Goal: Information Seeking & Learning: Learn about a topic

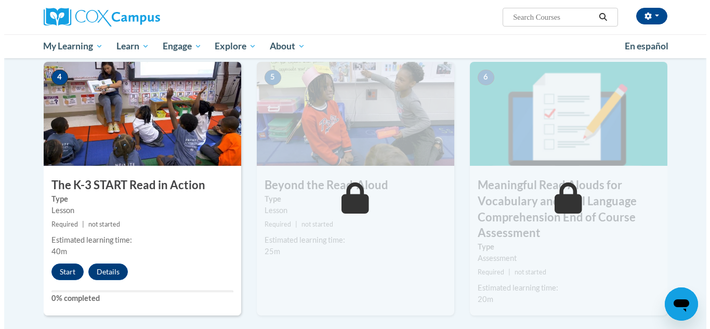
scroll to position [523, 0]
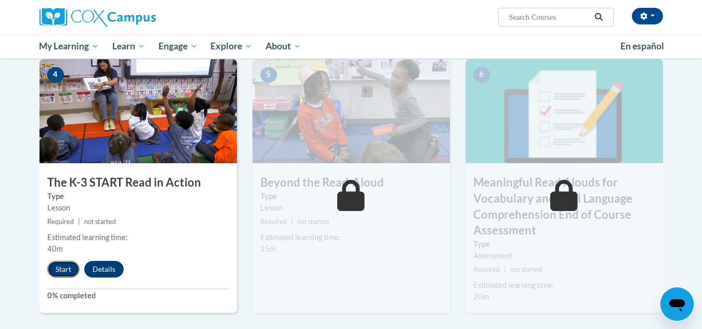
click at [63, 270] on button "Start" at bounding box center [63, 269] width 32 height 17
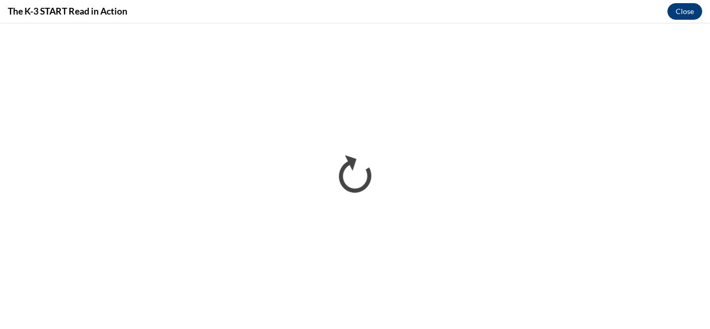
scroll to position [0, 0]
